Goal: Task Accomplishment & Management: Manage account settings

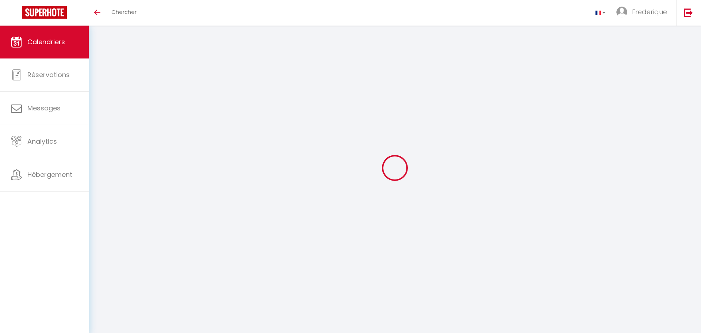
select select
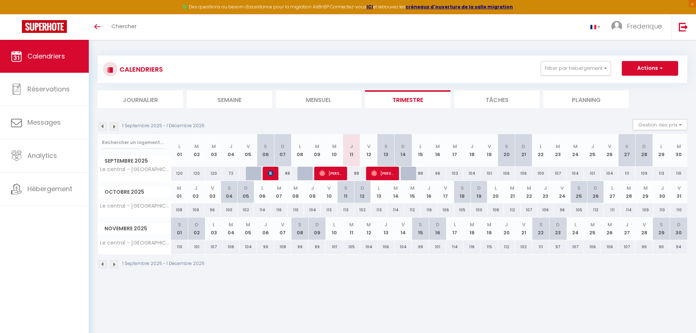
select select
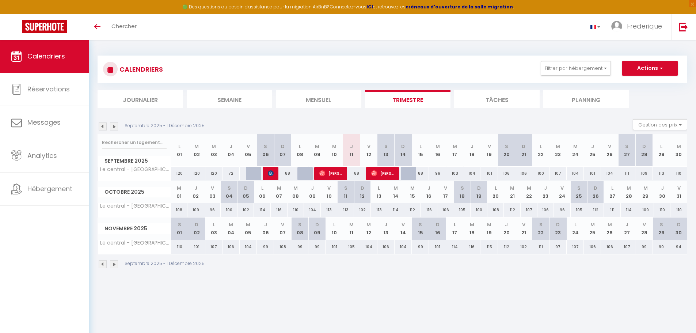
select select
click at [337, 175] on span "[PERSON_NAME]" at bounding box center [330, 173] width 23 height 14
select select "OK"
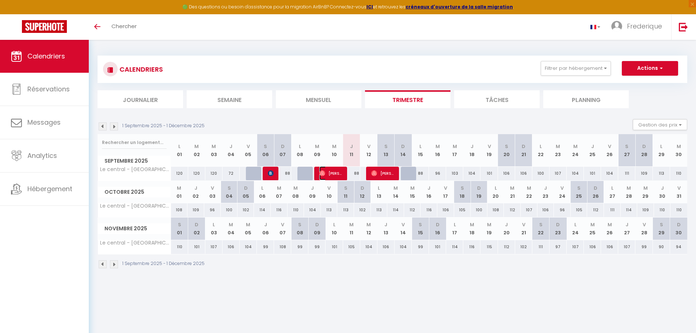
select select "0"
select select "1"
select select
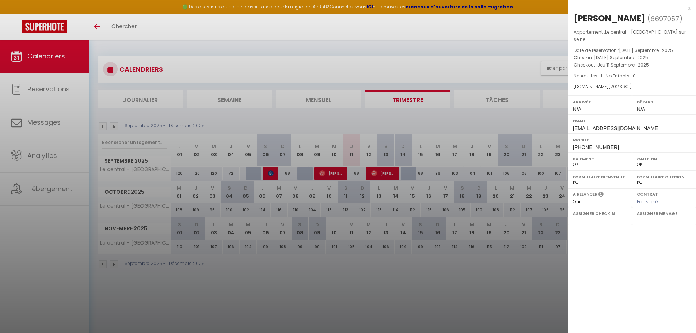
click at [372, 171] on div at bounding box center [348, 166] width 696 height 333
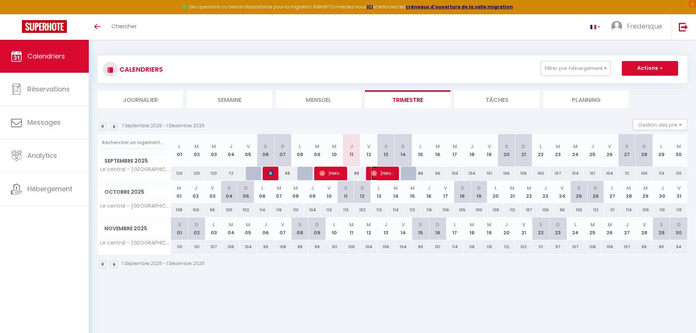
click at [386, 171] on span "[PERSON_NAME]" at bounding box center [382, 173] width 23 height 14
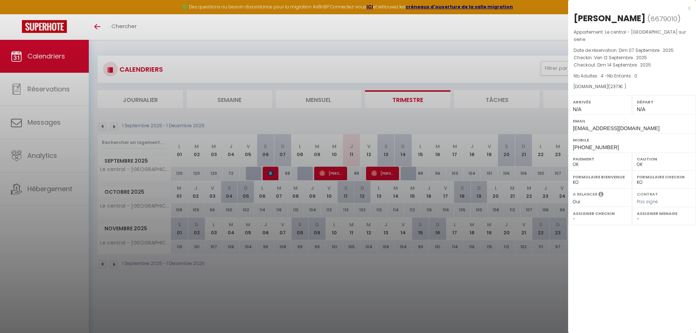
click at [271, 173] on div at bounding box center [348, 166] width 696 height 333
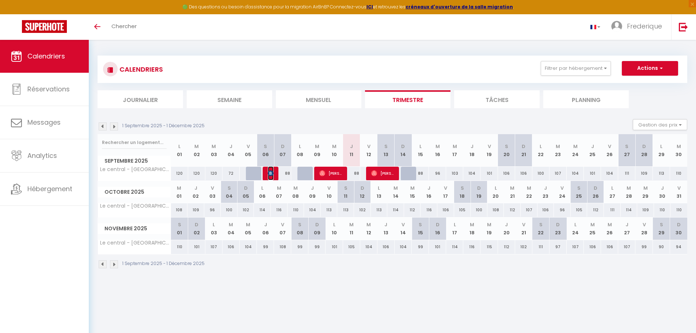
click at [271, 173] on img at bounding box center [271, 173] width 6 height 6
select select "KO"
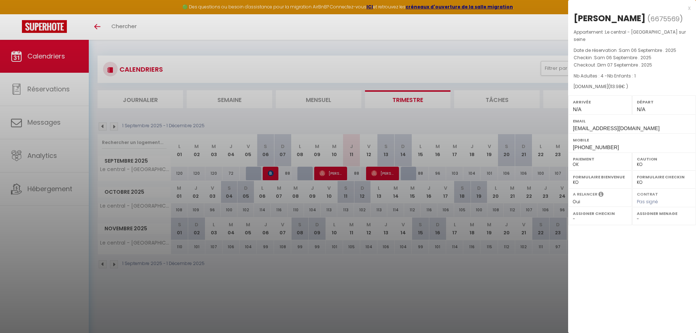
click at [51, 125] on div at bounding box center [348, 166] width 696 height 333
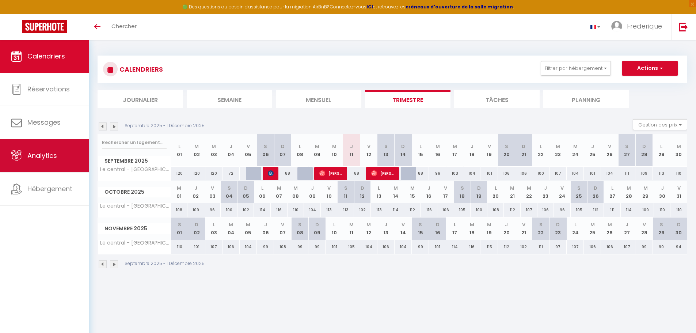
click at [44, 158] on span "Analytics" at bounding box center [42, 155] width 30 height 9
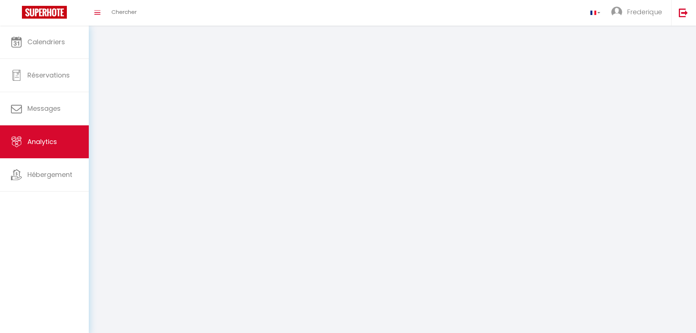
select select "2025"
select select "9"
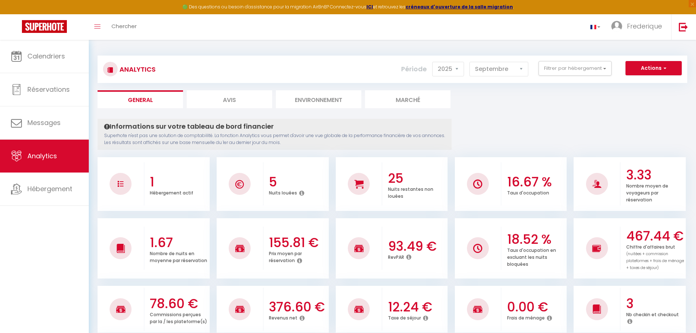
click at [224, 95] on li "Avis" at bounding box center [229, 99] width 85 height 18
select select "2025"
